Goal: Navigation & Orientation: Find specific page/section

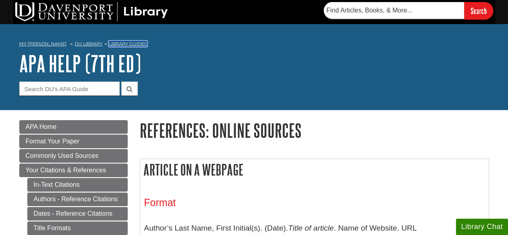
click at [120, 45] on link "Library Guides" at bounding box center [128, 44] width 38 height 6
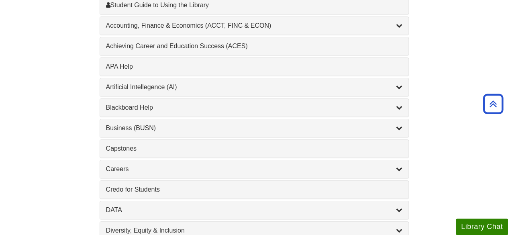
scroll to position [278, 0]
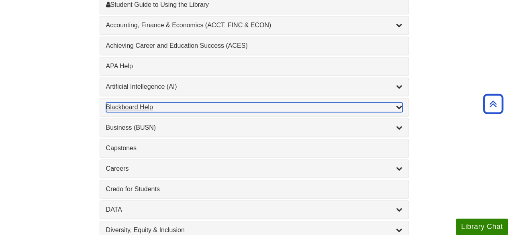
click at [161, 109] on div "Blackboard Help , 9 guides" at bounding box center [254, 107] width 296 height 10
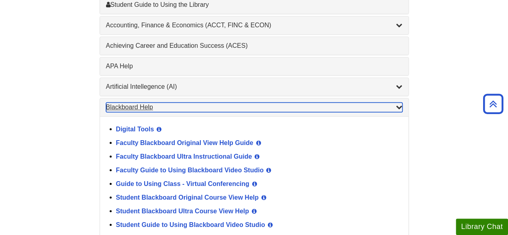
click at [161, 109] on div "Blackboard Help , 9 guides" at bounding box center [254, 107] width 296 height 10
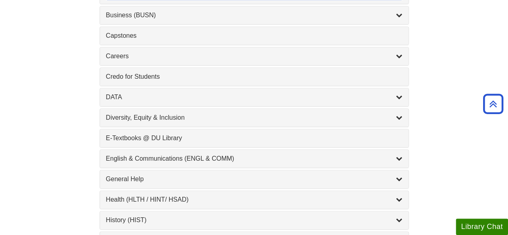
scroll to position [390, 0]
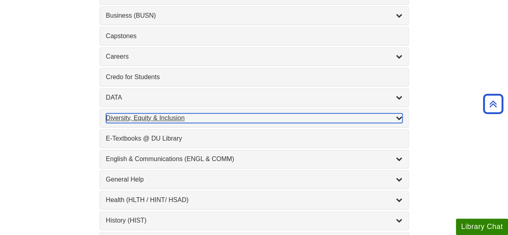
click at [398, 118] on icon "List of Subjects" at bounding box center [399, 117] width 6 height 6
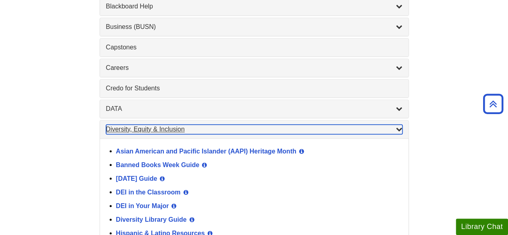
scroll to position [378, 0]
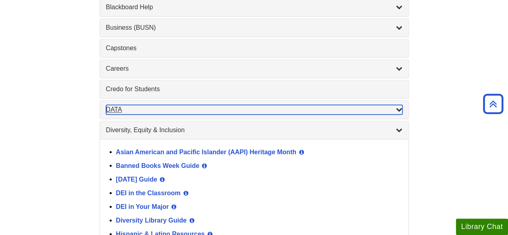
click at [396, 109] on icon "List of Subjects" at bounding box center [399, 109] width 6 height 6
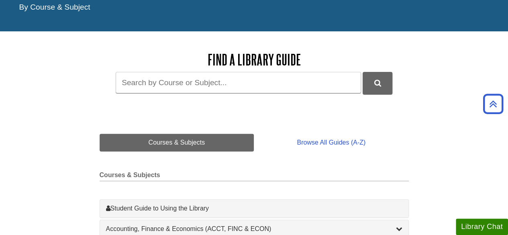
scroll to position [73, 0]
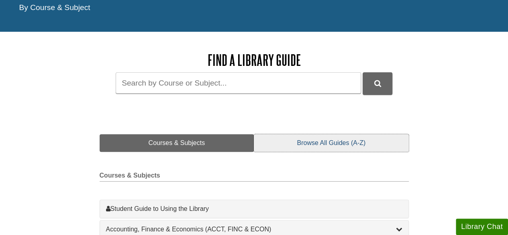
click at [345, 137] on link "Browse All Guides (A-Z)" at bounding box center [331, 143] width 155 height 18
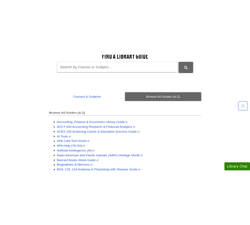
scroll to position [133, 0]
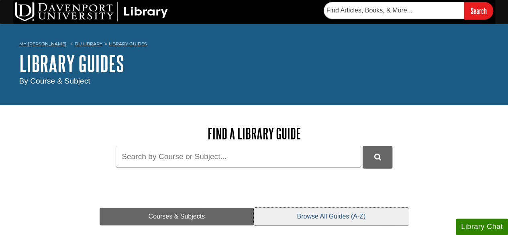
click at [318, 224] on link "Browse All Guides (A-Z)" at bounding box center [331, 217] width 155 height 18
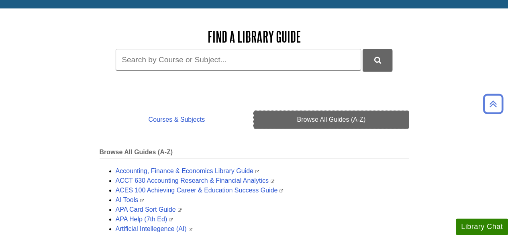
scroll to position [98, 0]
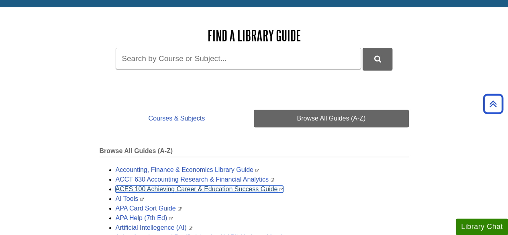
click at [165, 190] on link "ACES 100 Achieving Career & Education Success Guide" at bounding box center [200, 189] width 168 height 7
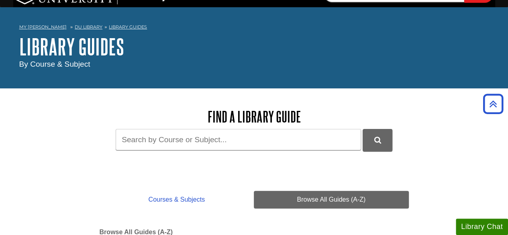
scroll to position [0, 0]
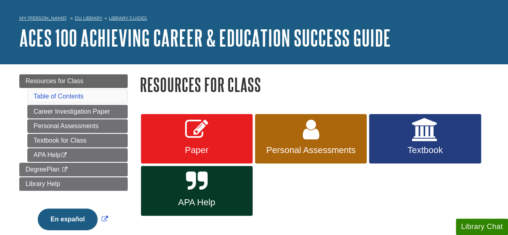
scroll to position [28, 0]
